Goal: Task Accomplishment & Management: Manage account settings

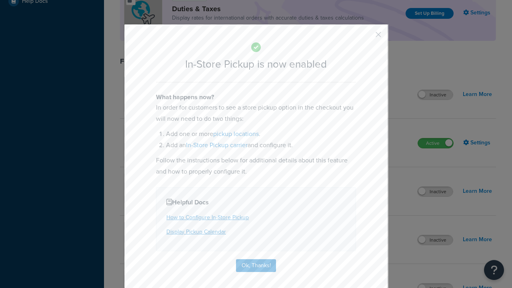
click at [367, 36] on button "button" at bounding box center [367, 37] width 2 height 2
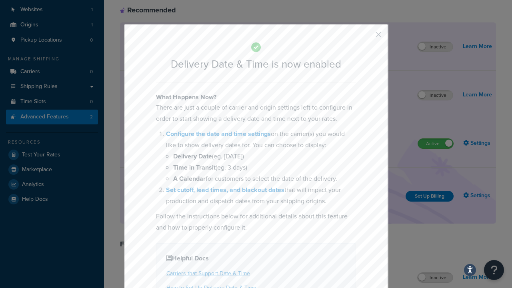
click at [367, 37] on button "button" at bounding box center [367, 37] width 2 height 2
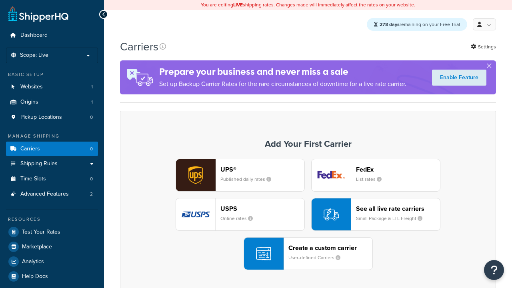
click at [308, 215] on div "UPS® Published daily rates FedEx List rates USPS Online rates See all live rate…" at bounding box center [307, 214] width 359 height 111
click at [308, 254] on div "Create a custom carrier User-defined Carriers" at bounding box center [330, 253] width 84 height 19
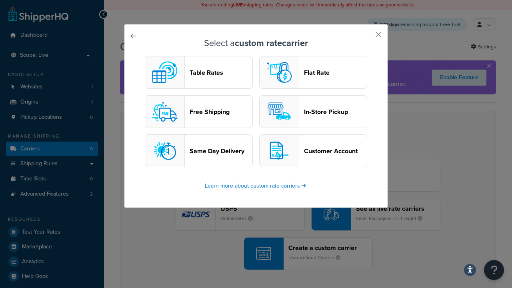
click at [313, 112] on header "In-Store Pickup" at bounding box center [335, 112] width 63 height 8
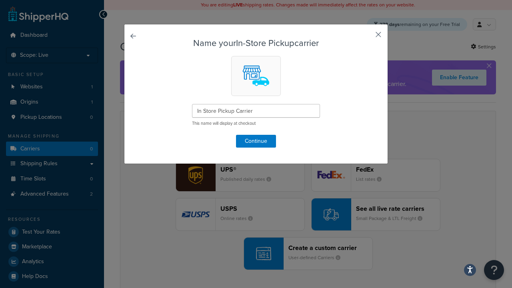
click at [367, 37] on button "button" at bounding box center [367, 37] width 2 height 2
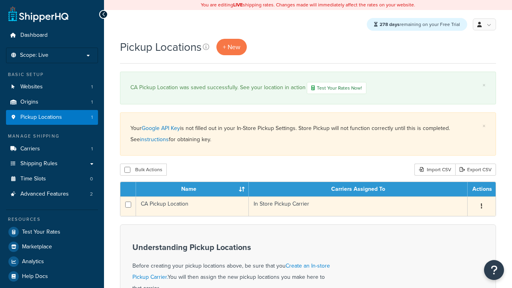
click at [481, 208] on icon "button" at bounding box center [482, 206] width 2 height 6
click at [0, 0] on link "Edit" at bounding box center [0, 0] width 0 height 0
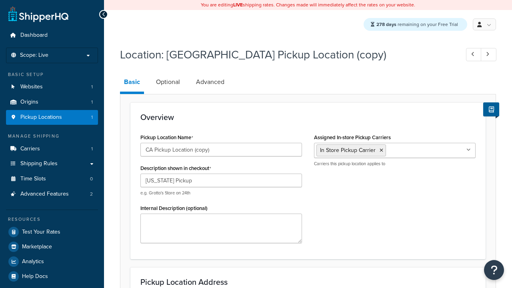
select select "5"
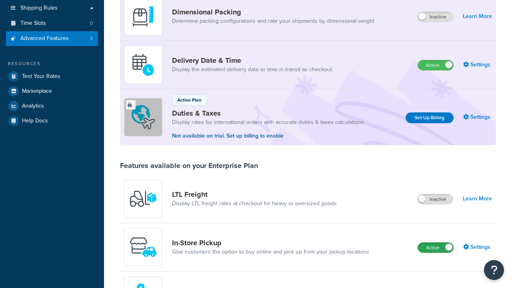
click at [436, 243] on label "Active" at bounding box center [435, 248] width 35 height 10
